Goal: Book appointment/travel/reservation

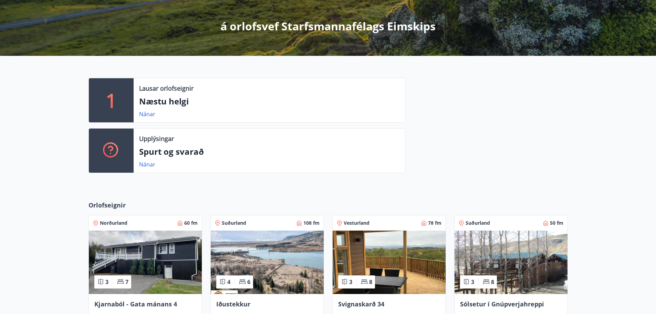
scroll to position [207, 0]
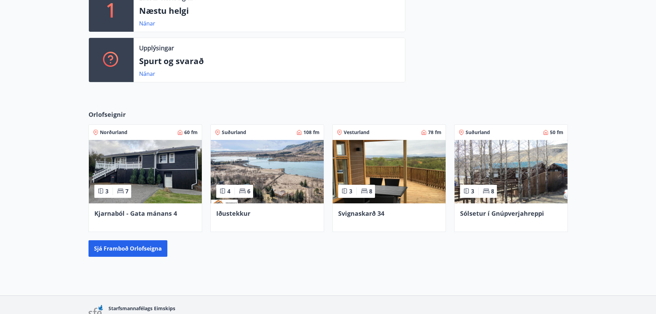
click at [372, 212] on span "Svignaskarð 34" at bounding box center [361, 213] width 46 height 8
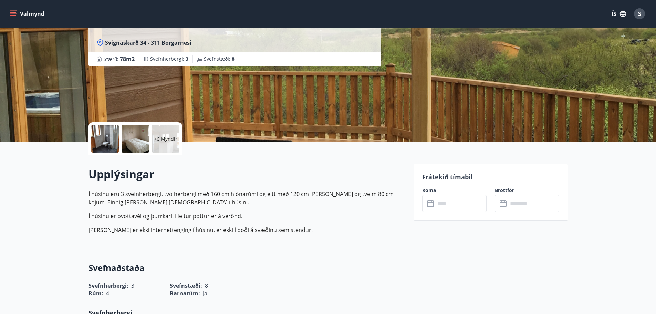
scroll to position [103, 0]
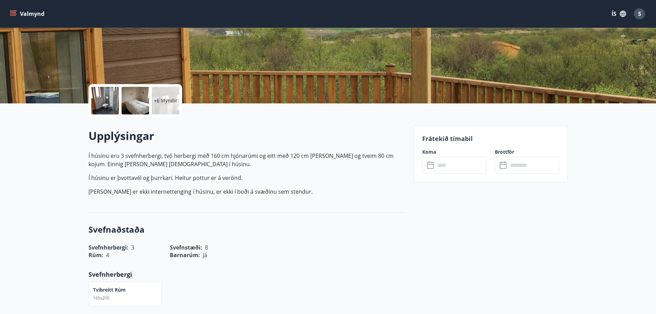
click at [458, 160] on input "text" at bounding box center [460, 165] width 51 height 17
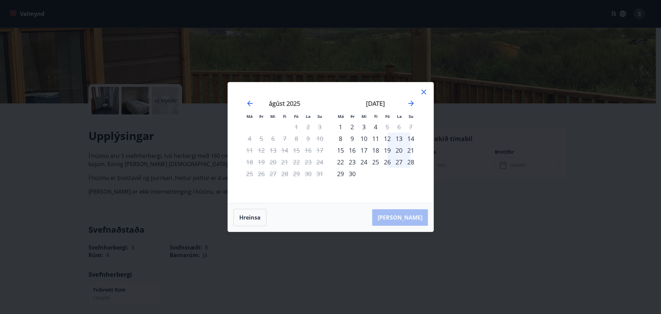
click at [388, 139] on div "12" at bounding box center [388, 139] width 12 height 12
click at [400, 140] on div "13" at bounding box center [399, 139] width 12 height 12
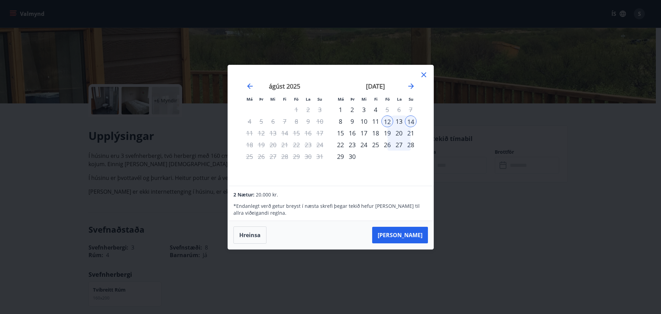
click at [401, 122] on div "13" at bounding box center [399, 121] width 12 height 12
click at [412, 237] on button "Taka Frá" at bounding box center [400, 235] width 56 height 17
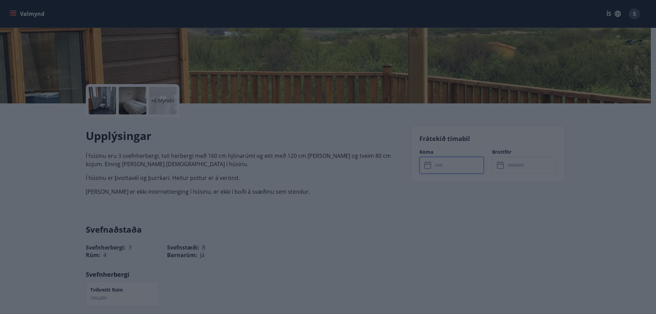
type input "******"
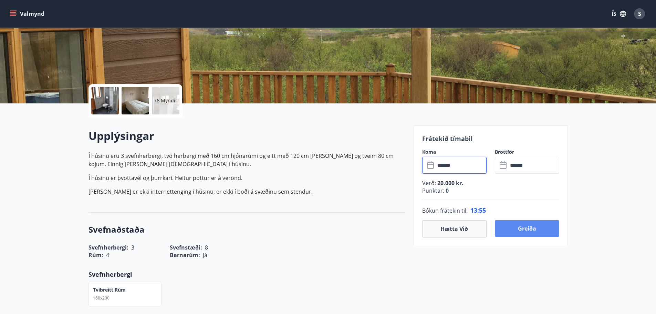
click at [543, 228] on button "Greiða" at bounding box center [527, 228] width 64 height 17
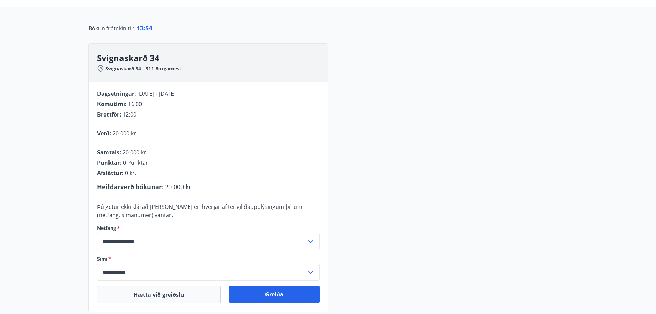
scroll to position [103, 0]
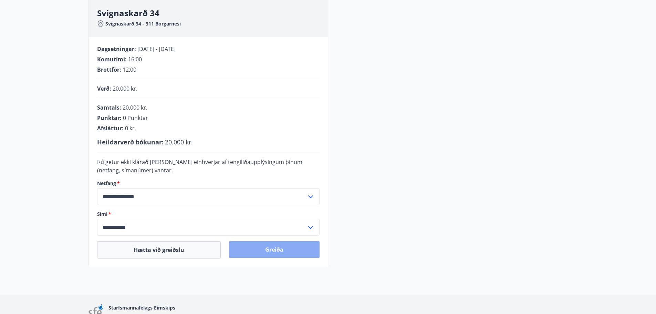
click at [284, 249] on button "Greiða" at bounding box center [274, 249] width 91 height 17
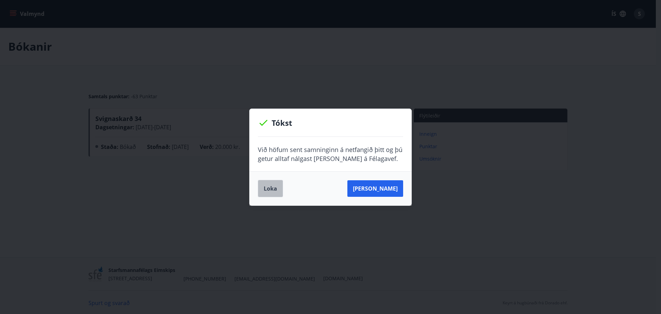
click at [270, 189] on button "Loka" at bounding box center [270, 188] width 25 height 17
